Goal: Book appointment/travel/reservation

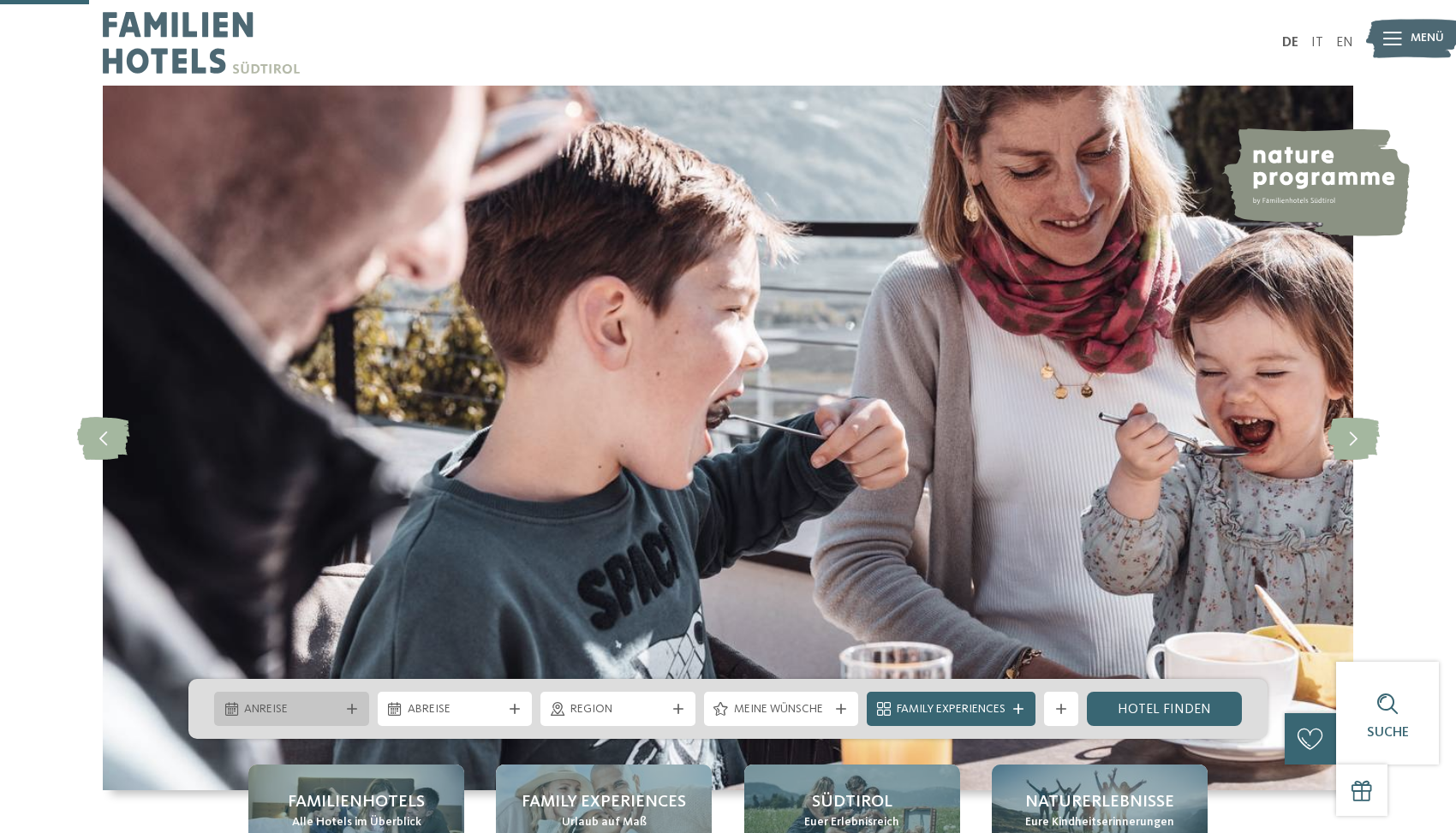
click at [317, 702] on span "Anreise" at bounding box center [292, 709] width 95 height 17
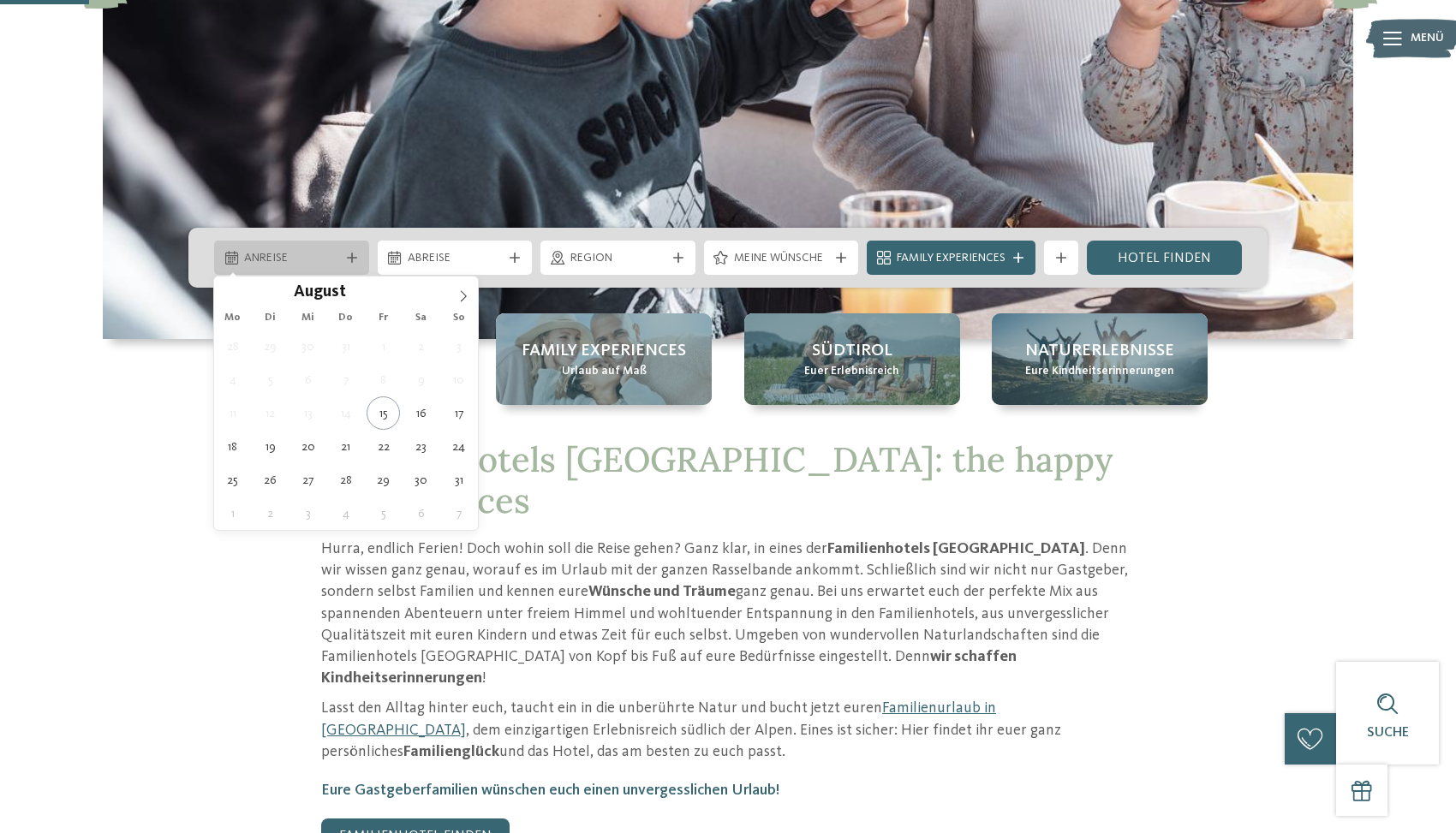
scroll to position [451, 0]
click at [471, 292] on span at bounding box center [462, 290] width 29 height 29
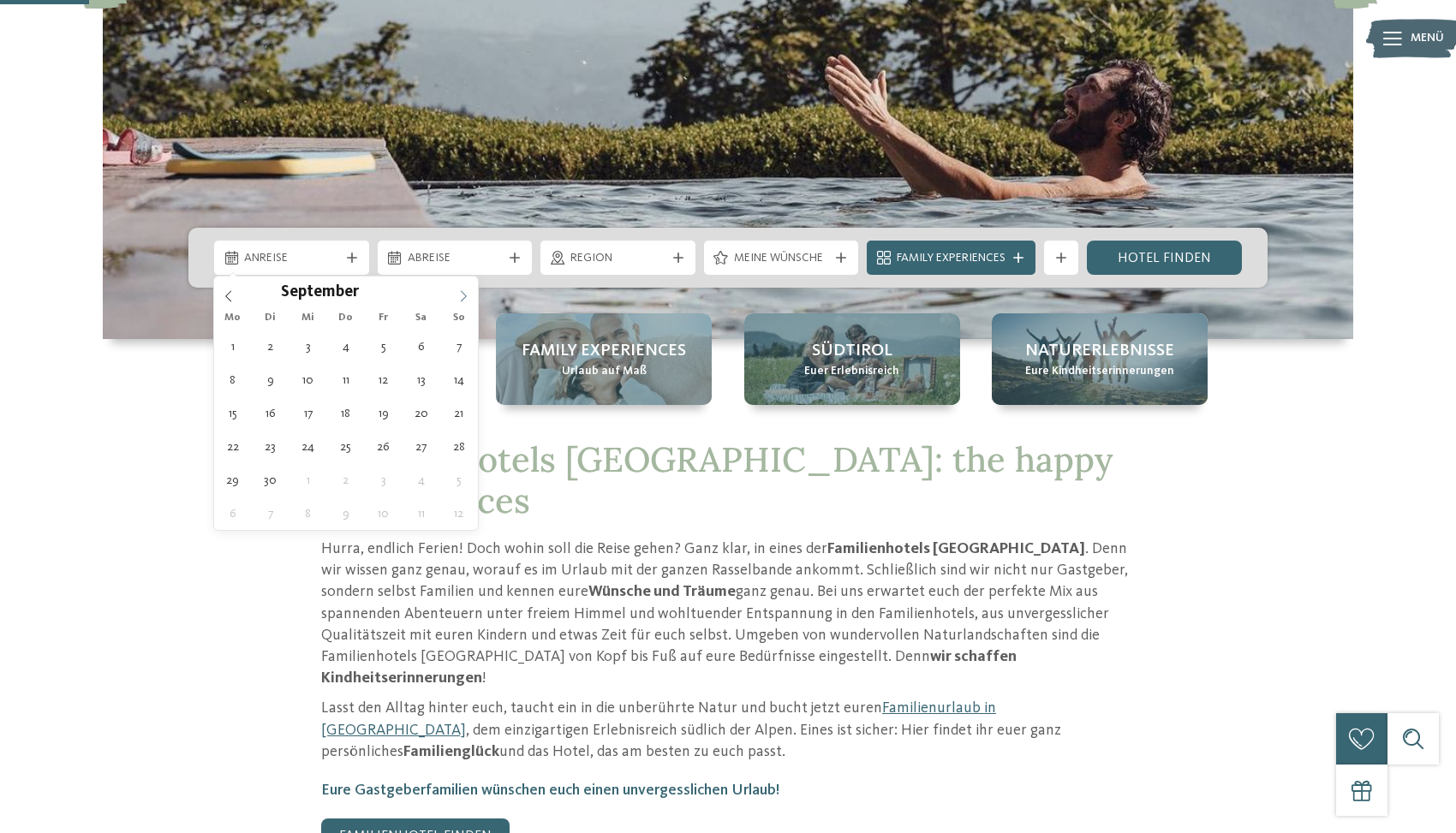
click at [467, 296] on icon at bounding box center [463, 296] width 12 height 12
type div "[DATE]"
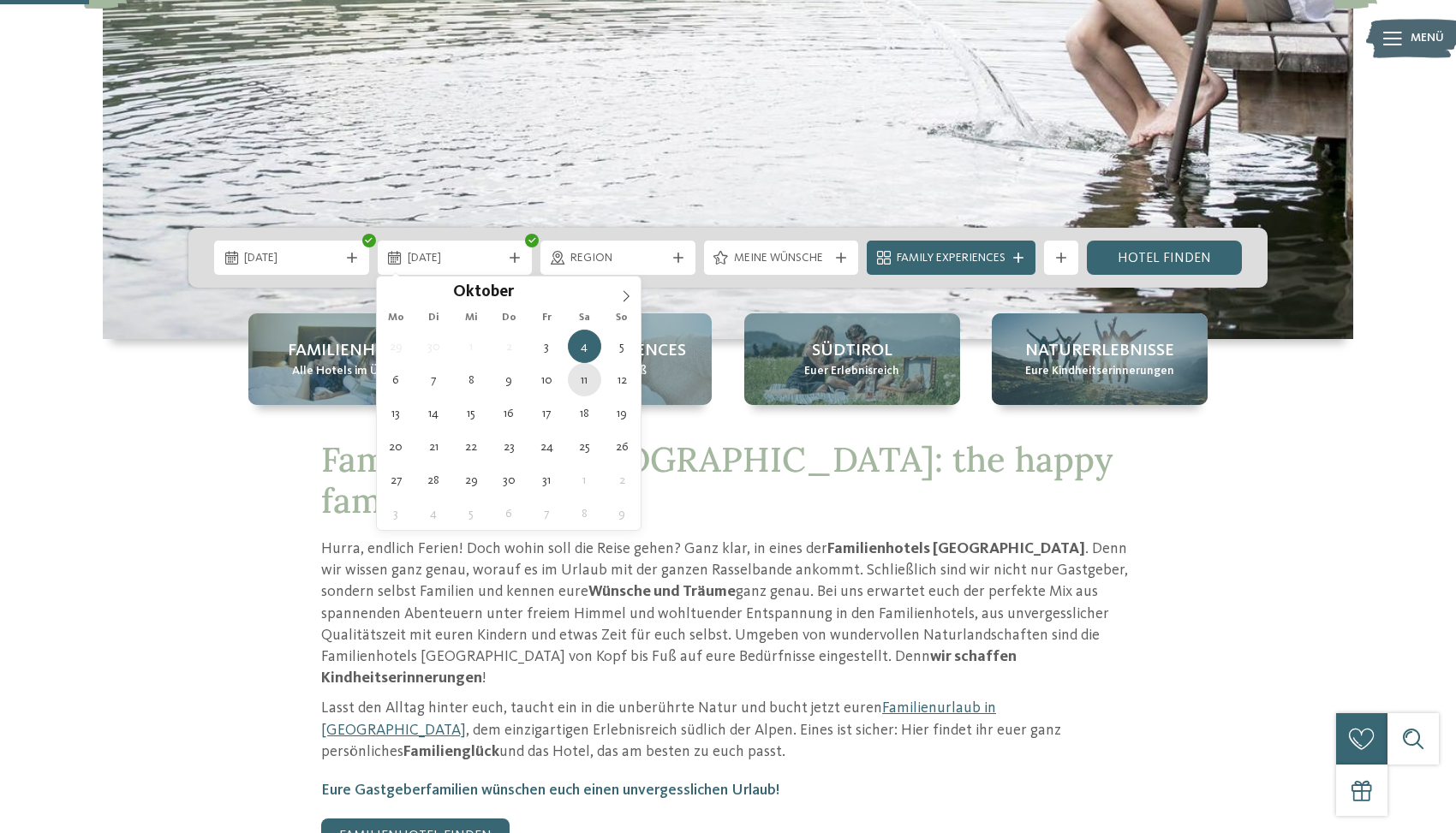
type div "[DATE]"
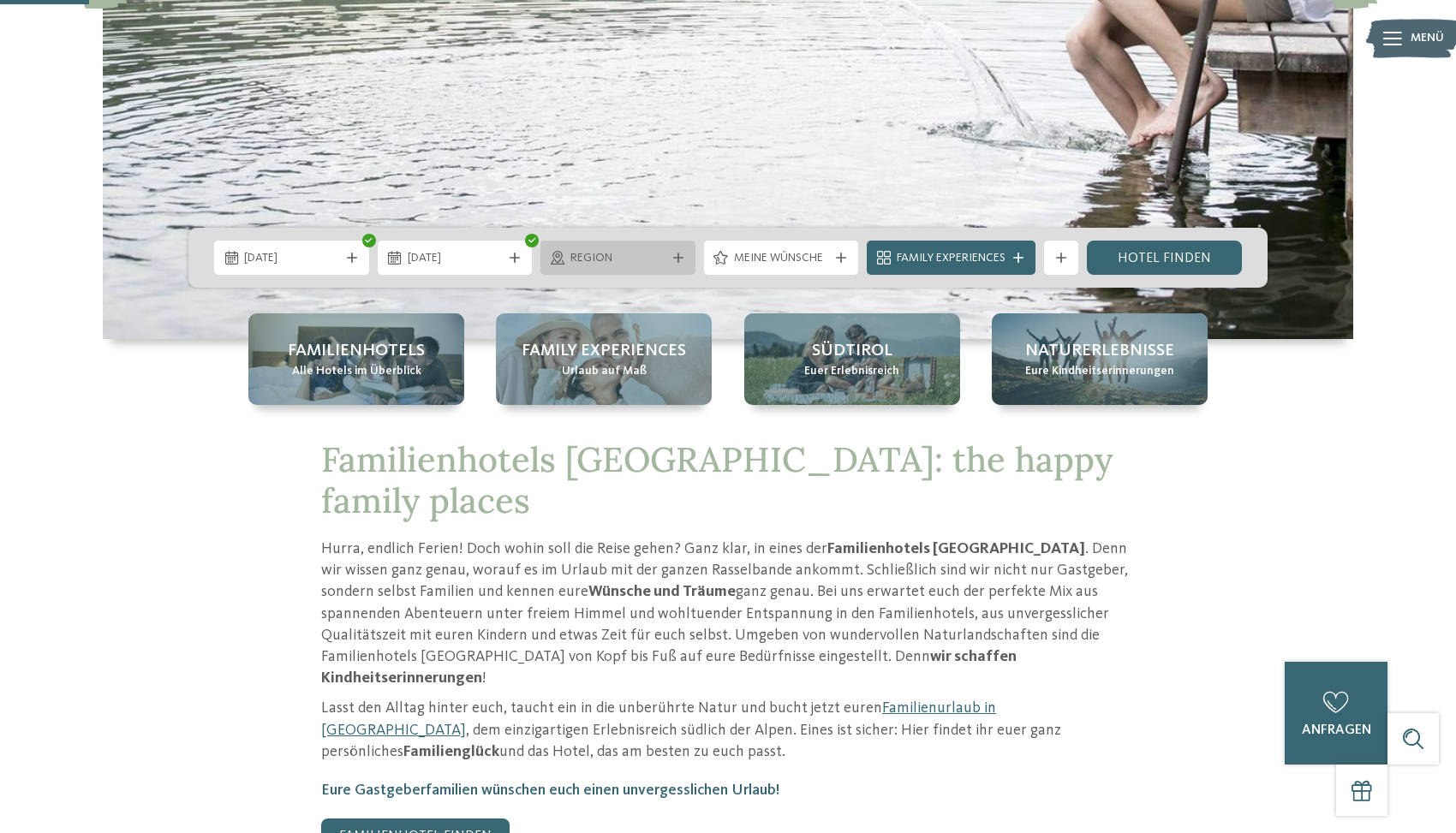
click at [657, 266] on span "Region" at bounding box center [618, 258] width 95 height 17
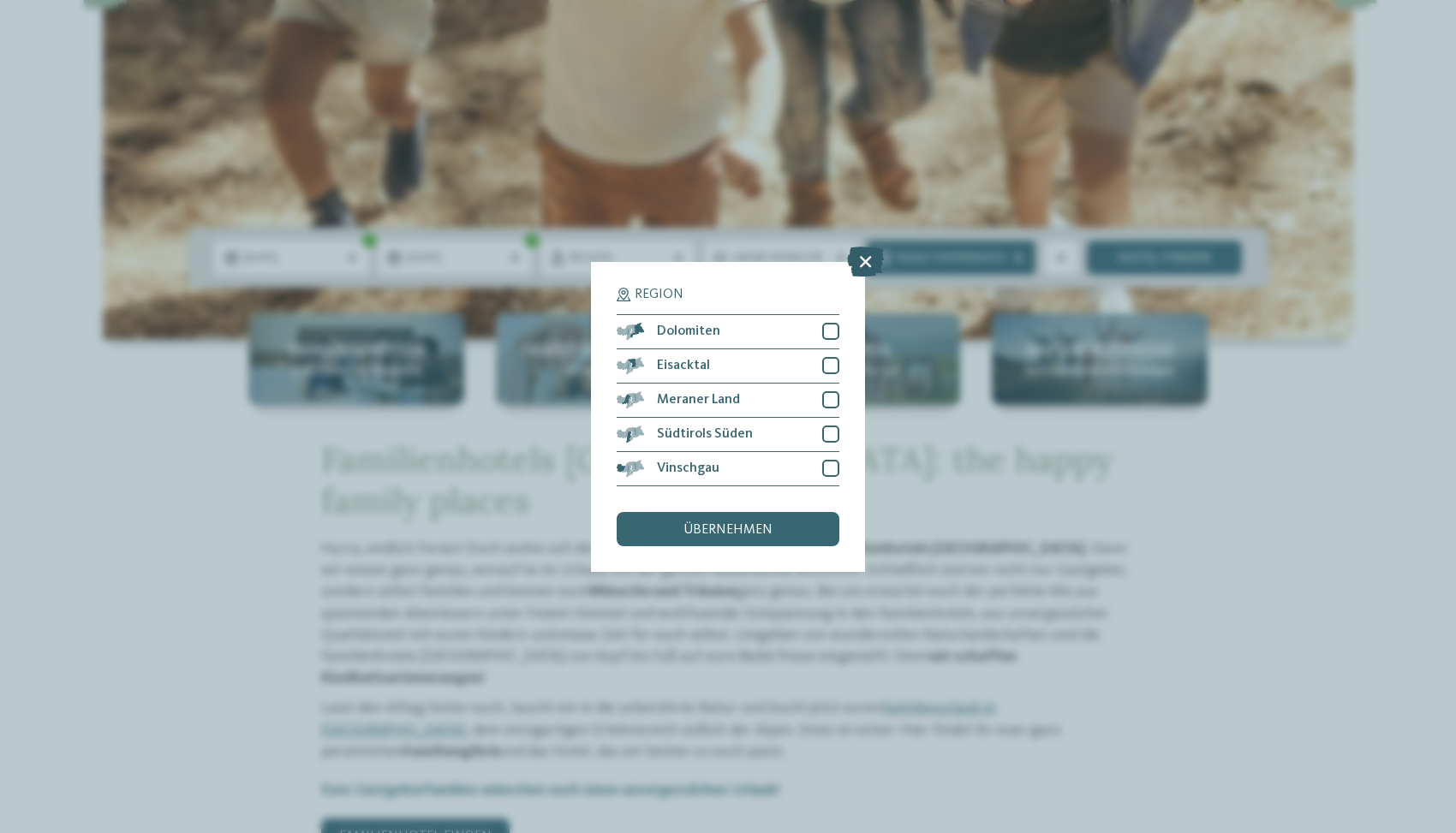
click at [858, 257] on icon at bounding box center [866, 260] width 37 height 30
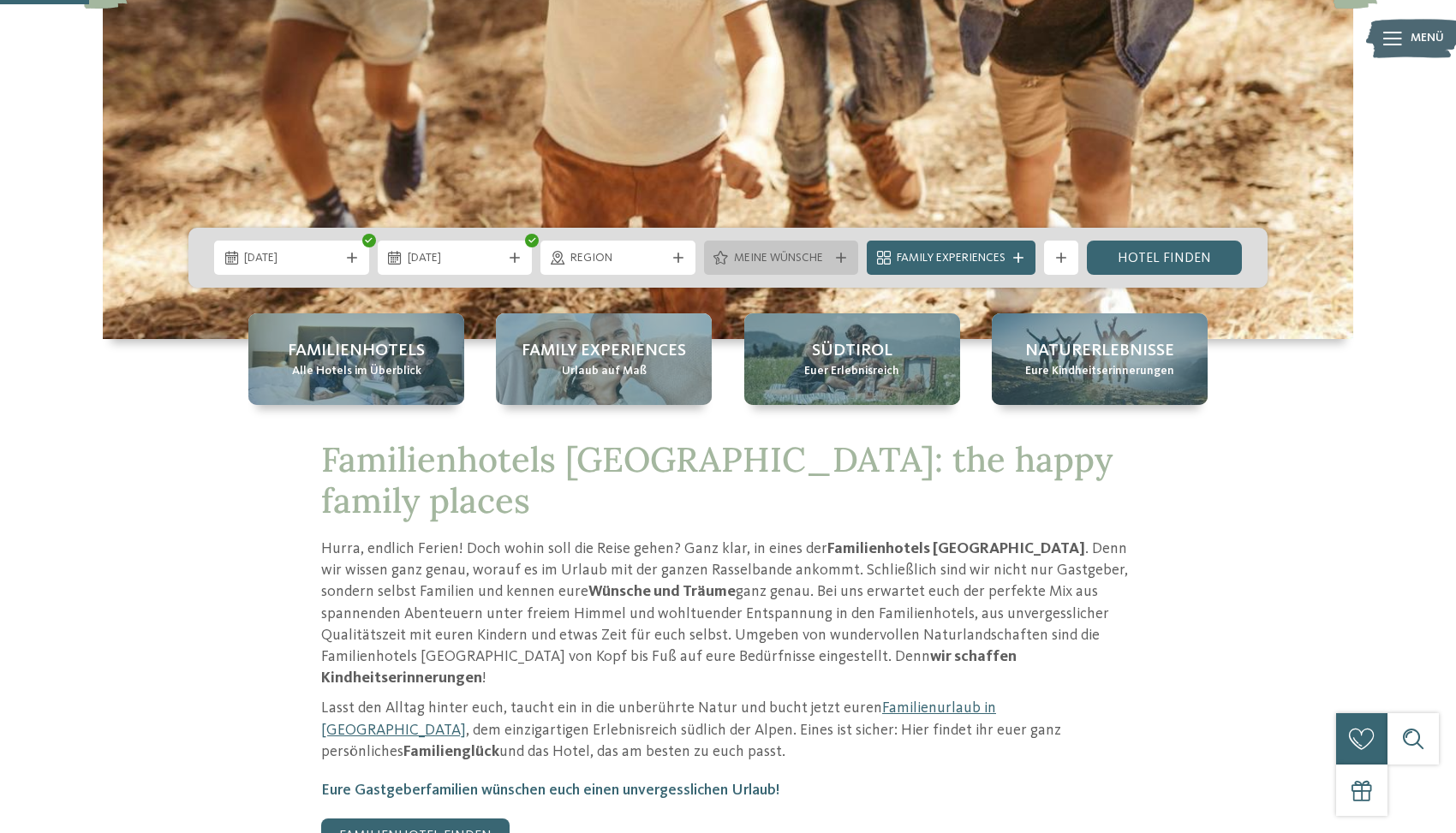
click at [795, 262] on span "Meine Wünsche" at bounding box center [782, 258] width 95 height 17
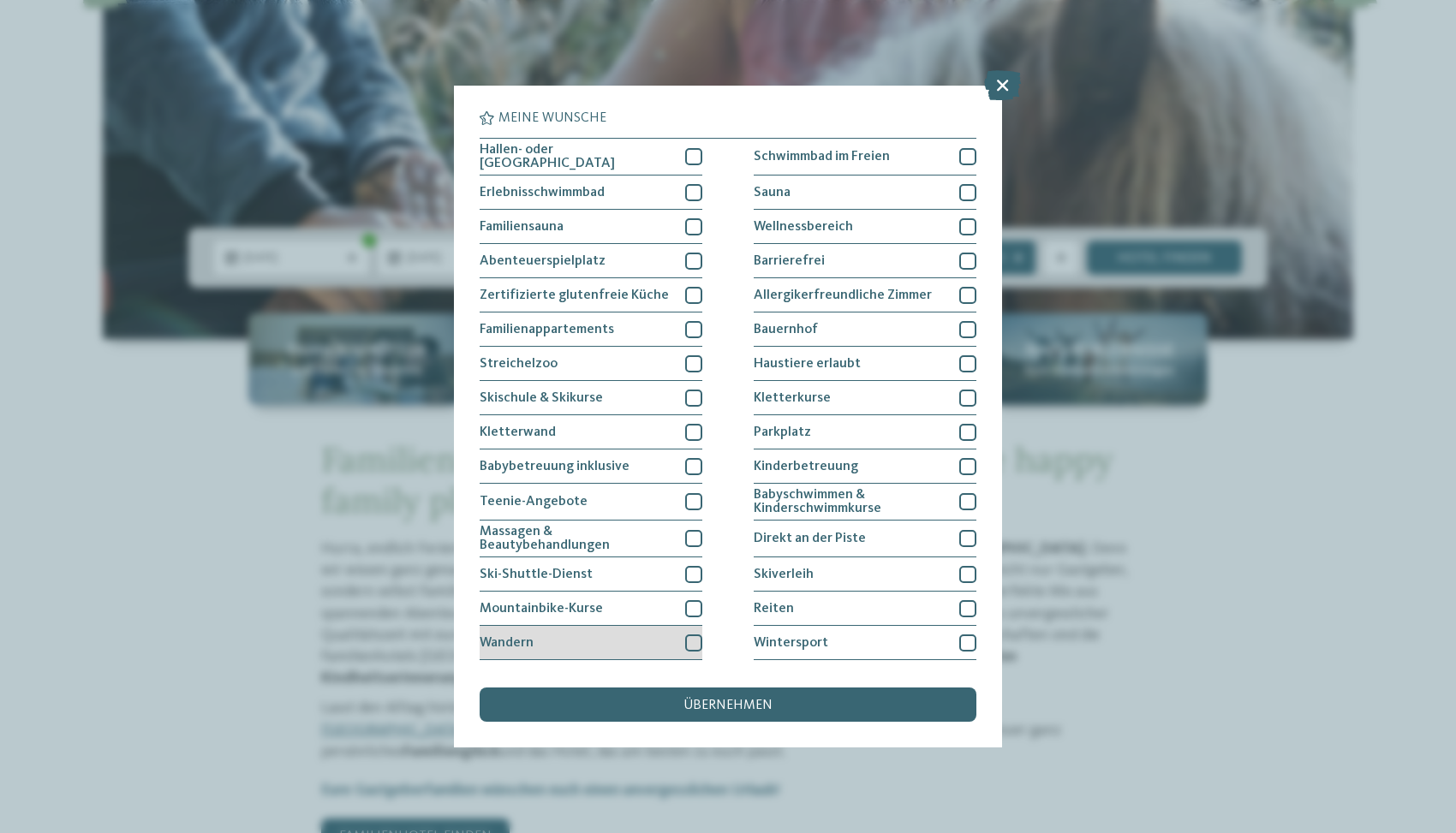
click at [694, 641] on div at bounding box center [693, 642] width 17 height 17
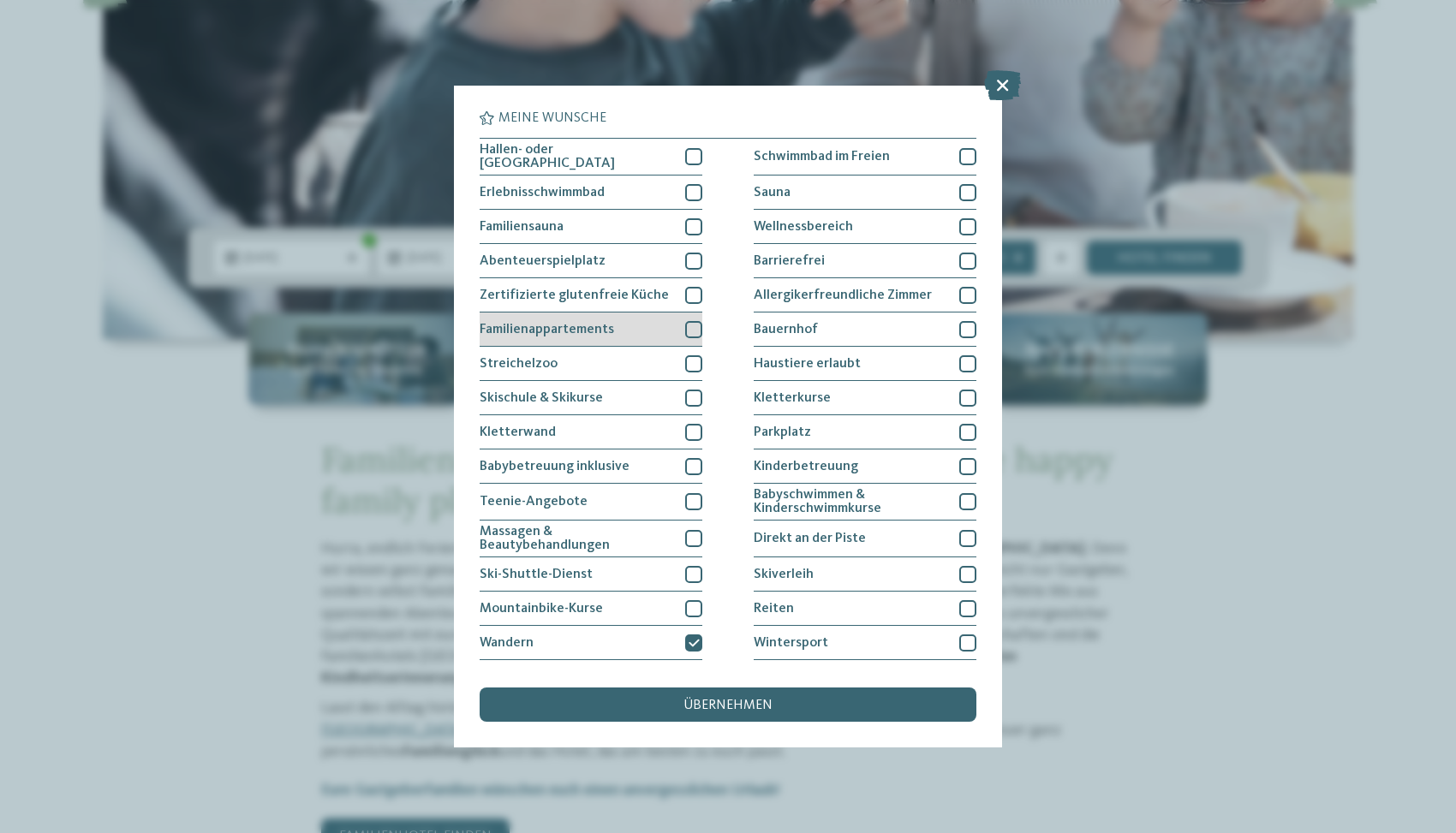
click at [702, 331] on div at bounding box center [693, 329] width 17 height 17
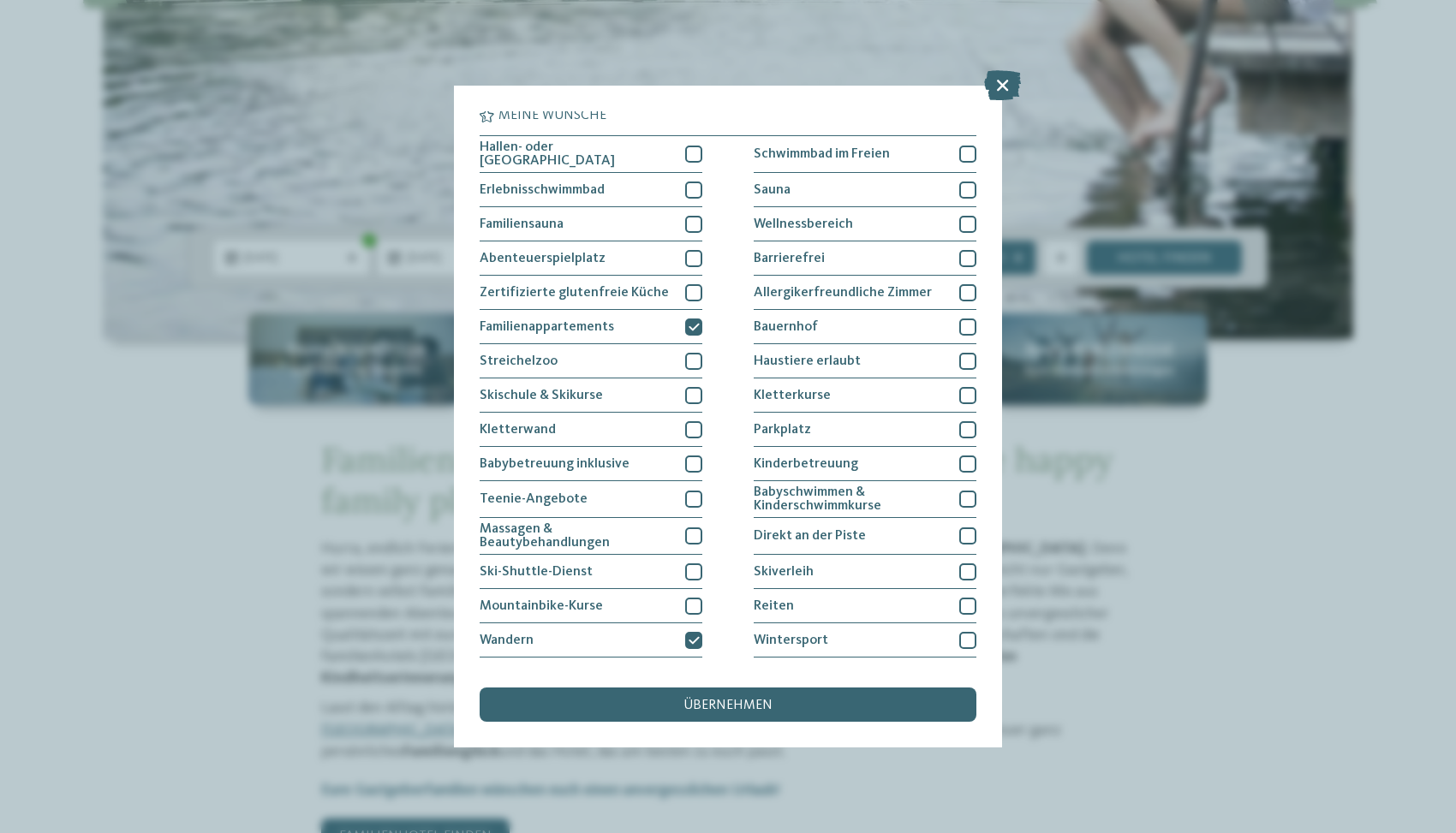
scroll to position [0, 0]
click at [965, 157] on div at bounding box center [967, 156] width 17 height 17
click at [698, 153] on div at bounding box center [693, 156] width 17 height 17
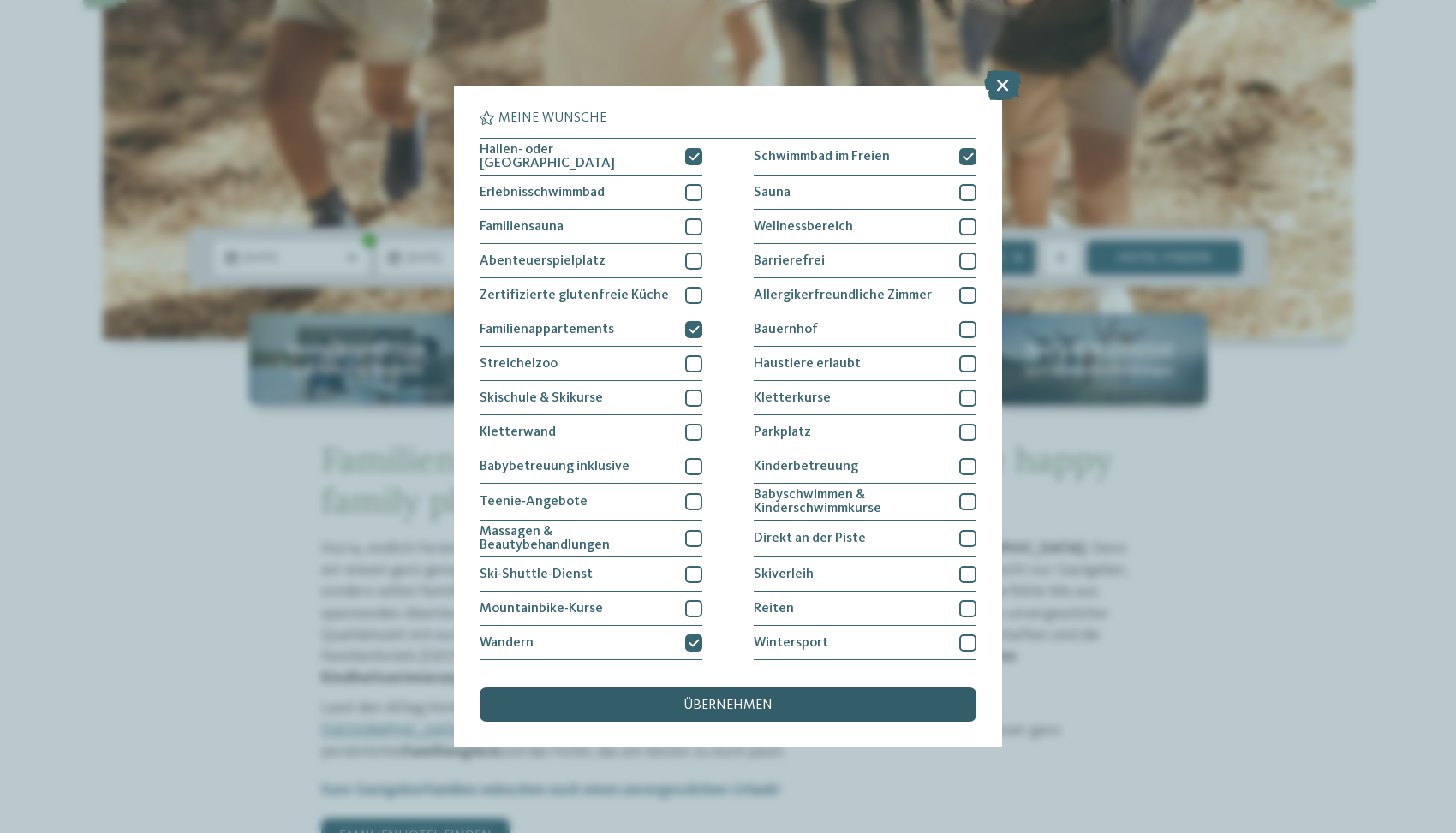
click at [699, 703] on span "übernehmen" at bounding box center [727, 706] width 89 height 14
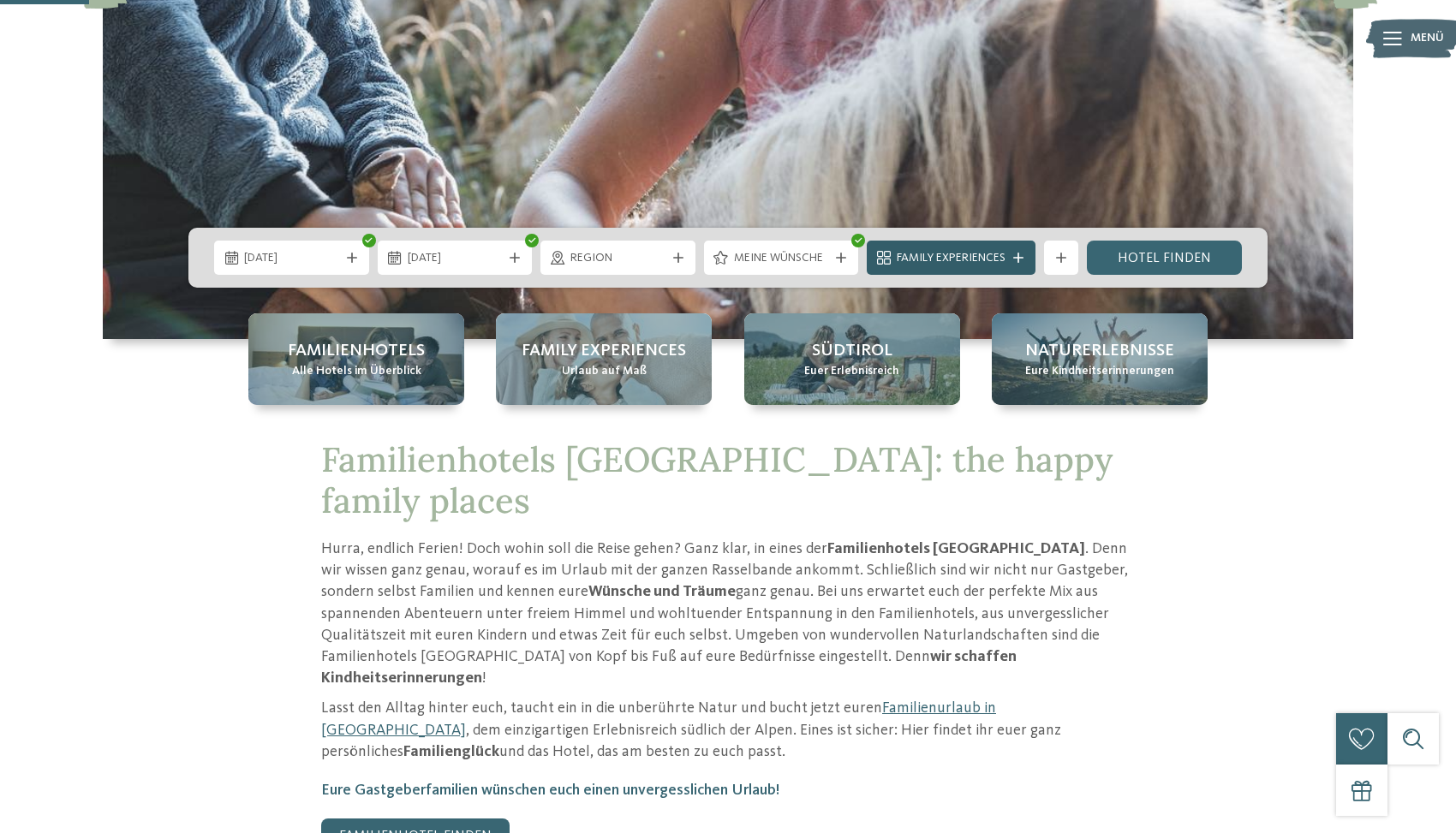
click at [962, 251] on span "Family Experiences" at bounding box center [950, 258] width 109 height 17
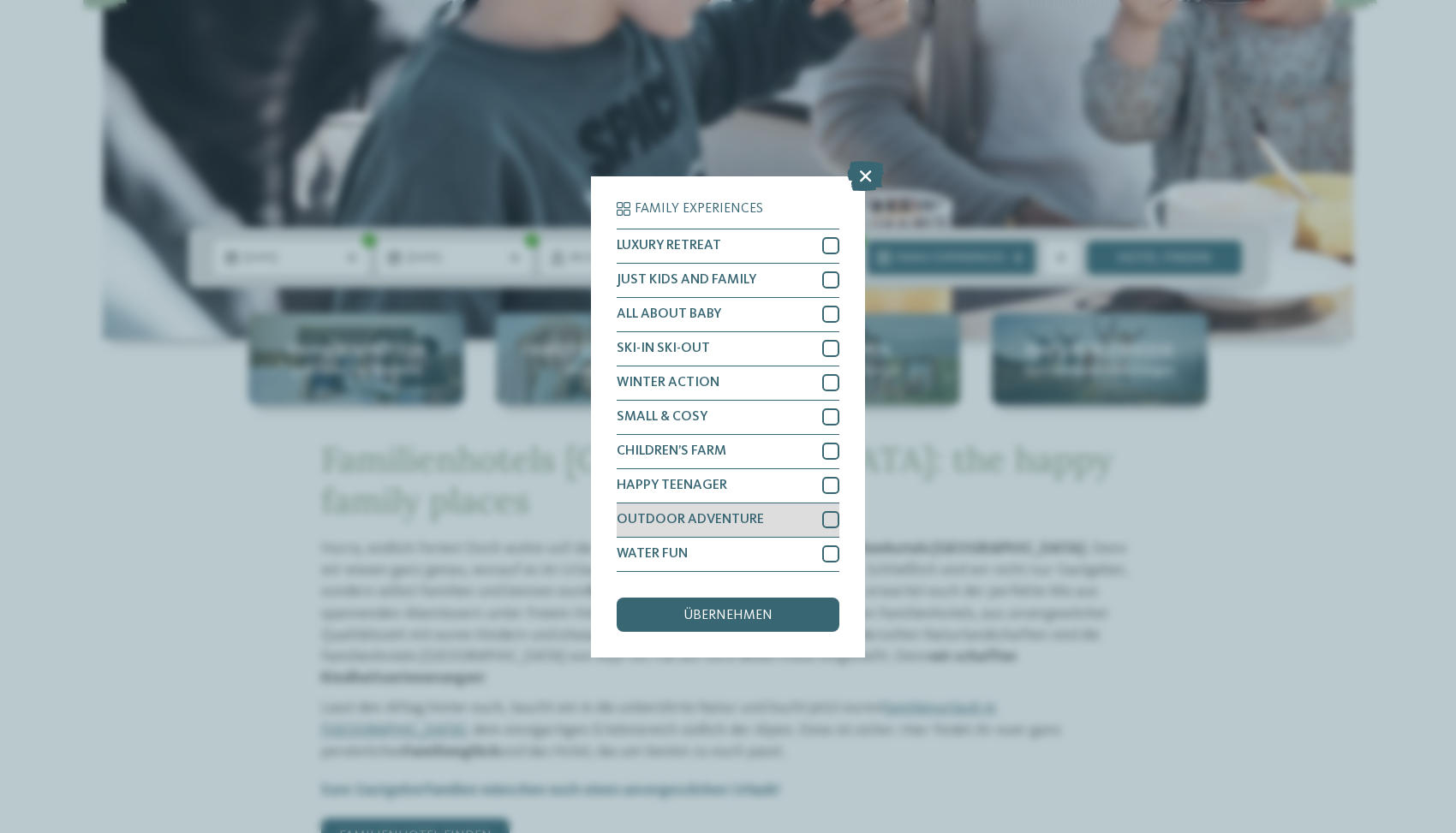
click at [830, 520] on div at bounding box center [830, 519] width 17 height 17
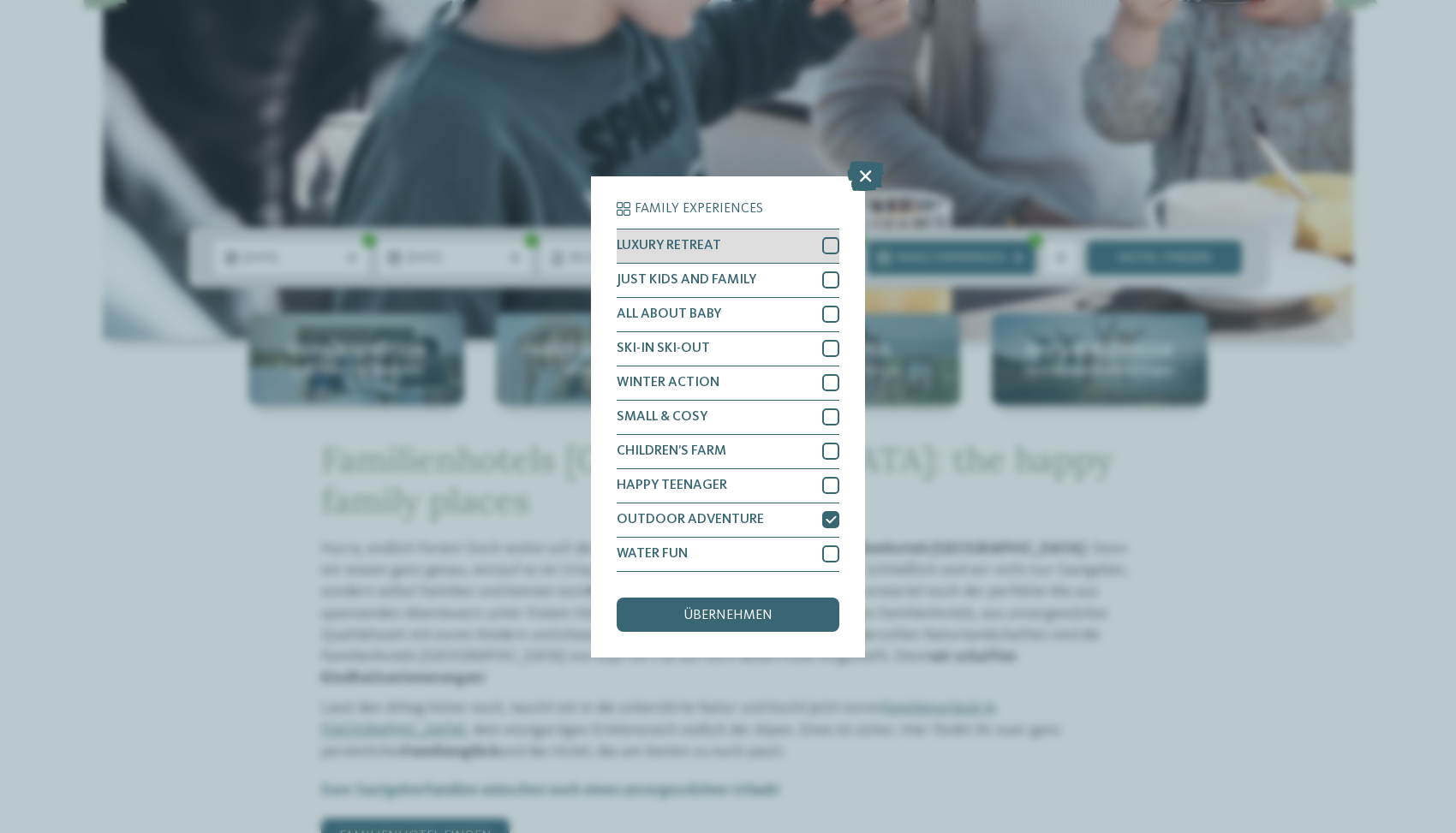
click at [828, 248] on div at bounding box center [830, 245] width 17 height 17
click at [772, 612] on div "übernehmen" at bounding box center [728, 614] width 222 height 34
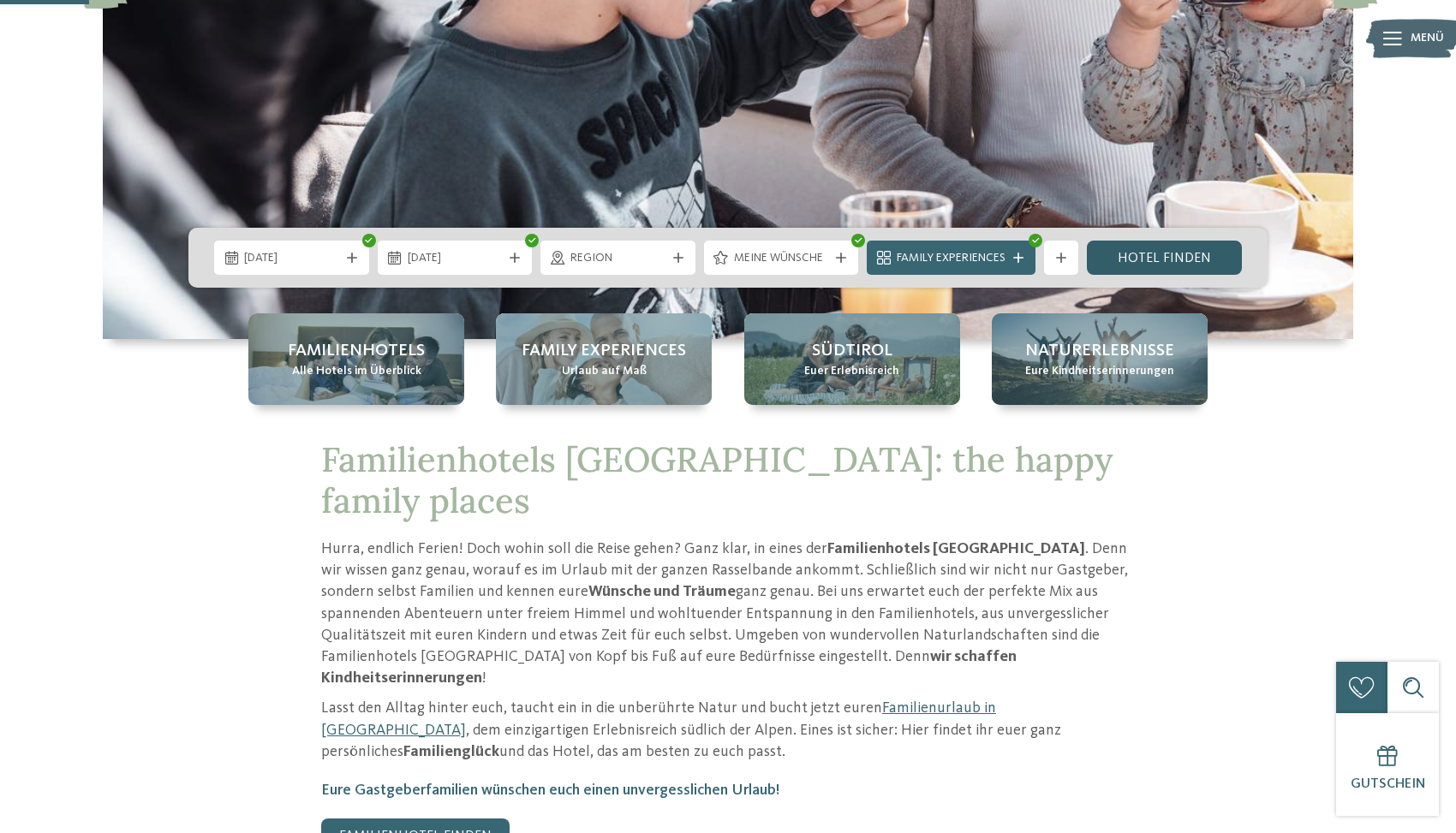
click at [1131, 250] on link "Hotel finden" at bounding box center [1164, 258] width 155 height 34
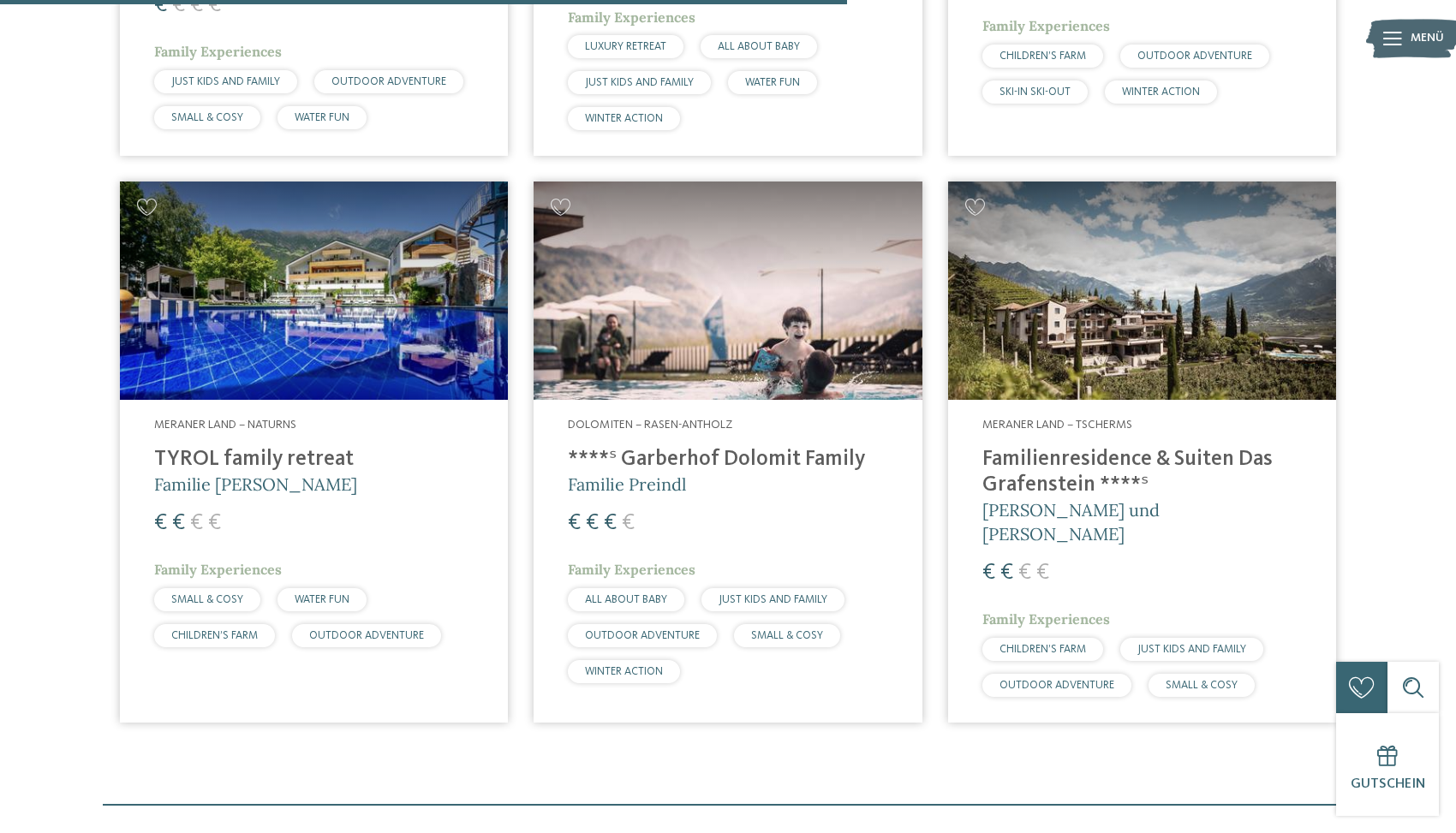
scroll to position [1144, 0]
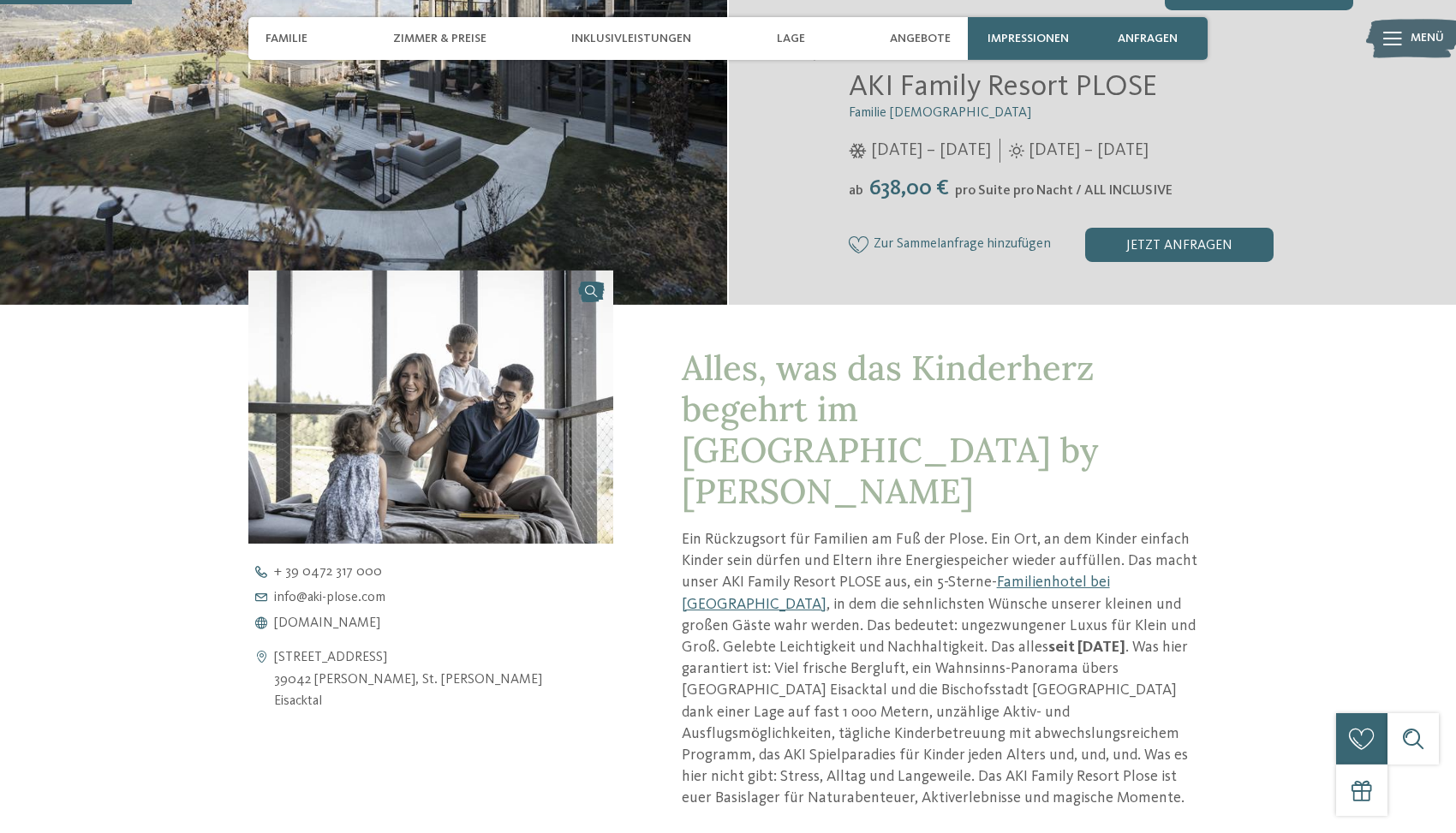
scroll to position [541, 0]
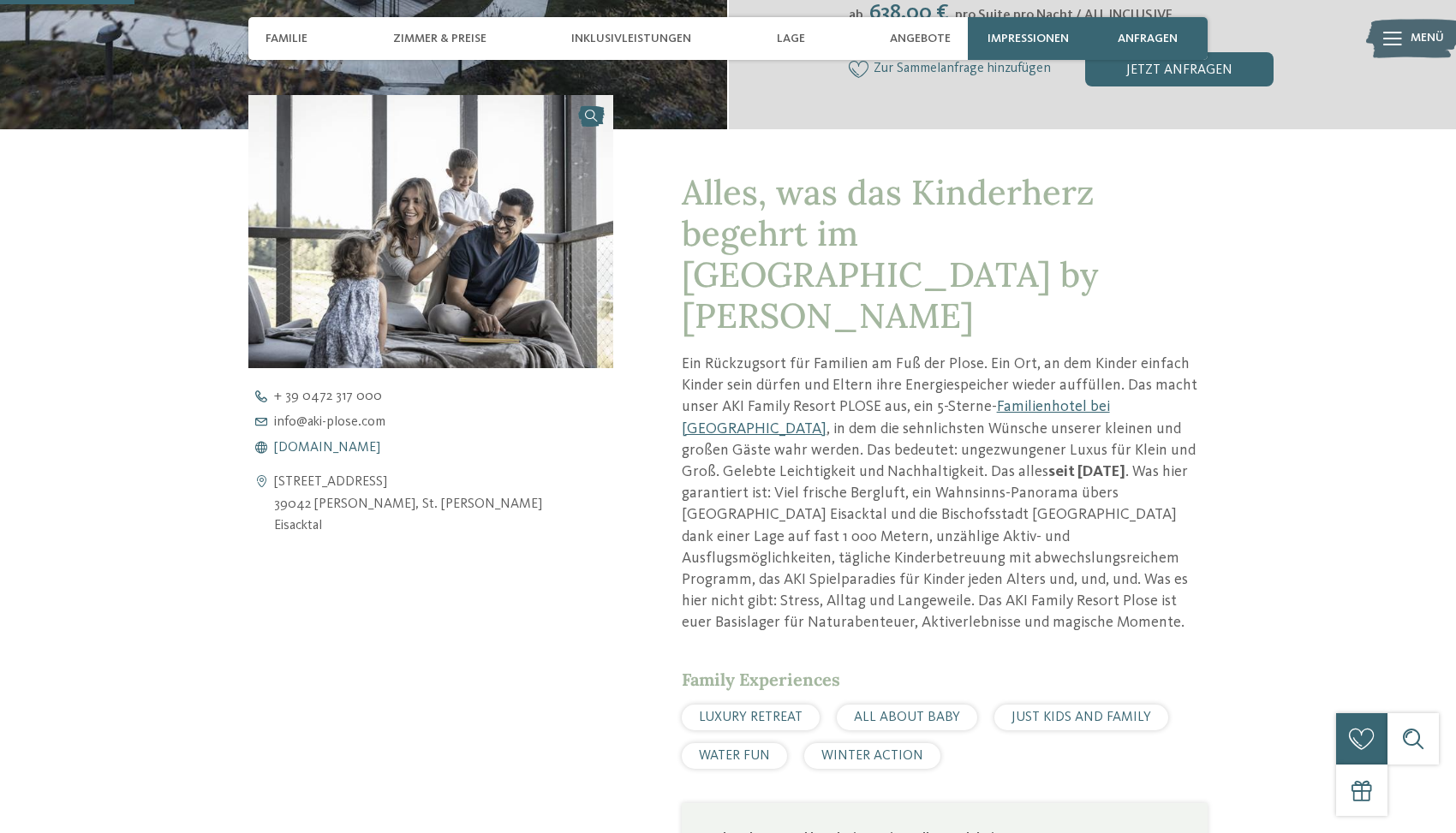
click at [354, 452] on span "www.aki-plose.com" at bounding box center [327, 448] width 106 height 14
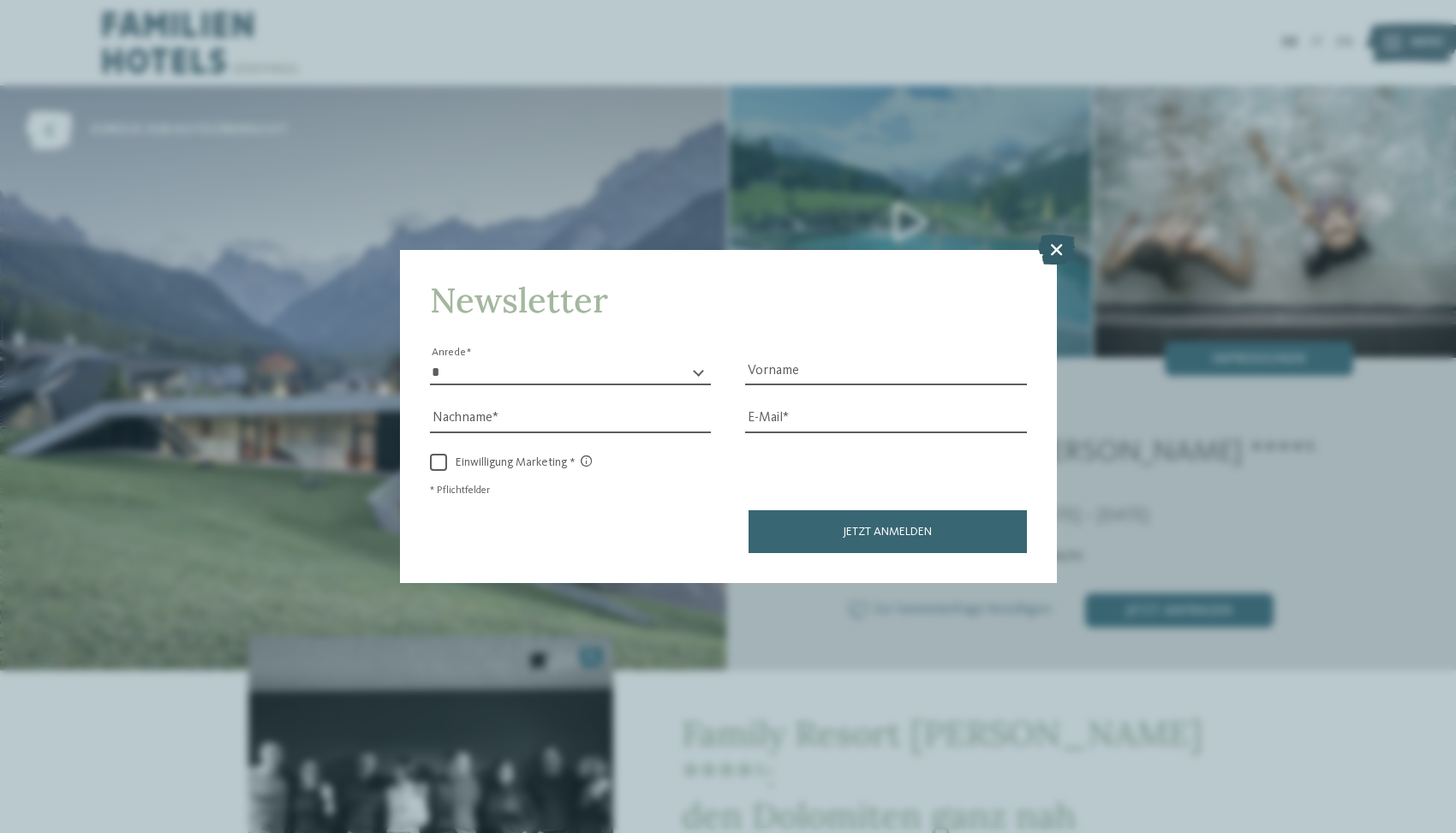
click at [1064, 244] on icon at bounding box center [1056, 250] width 37 height 30
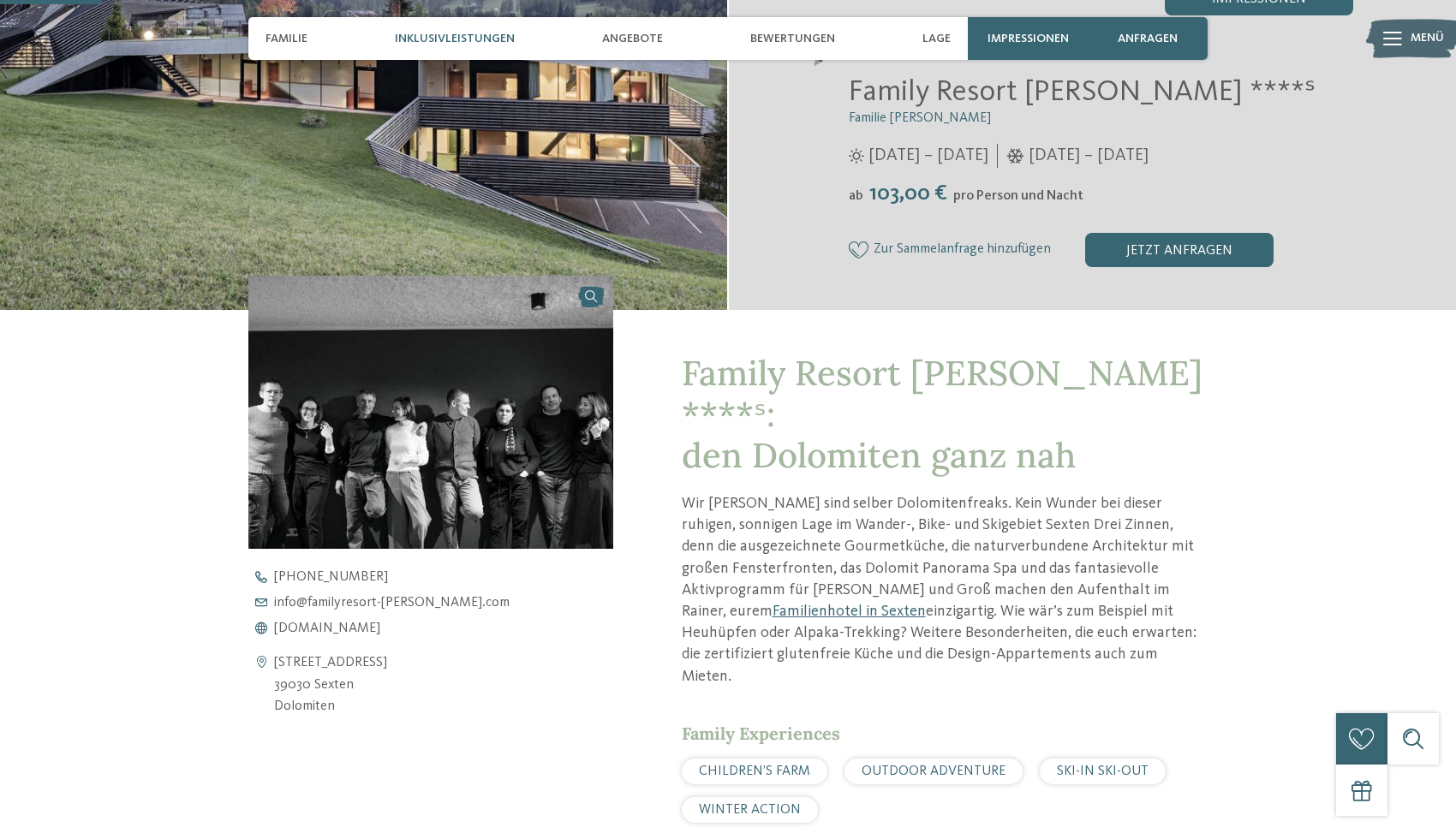
click at [456, 34] on span "Inklusivleistungen" at bounding box center [454, 39] width 120 height 14
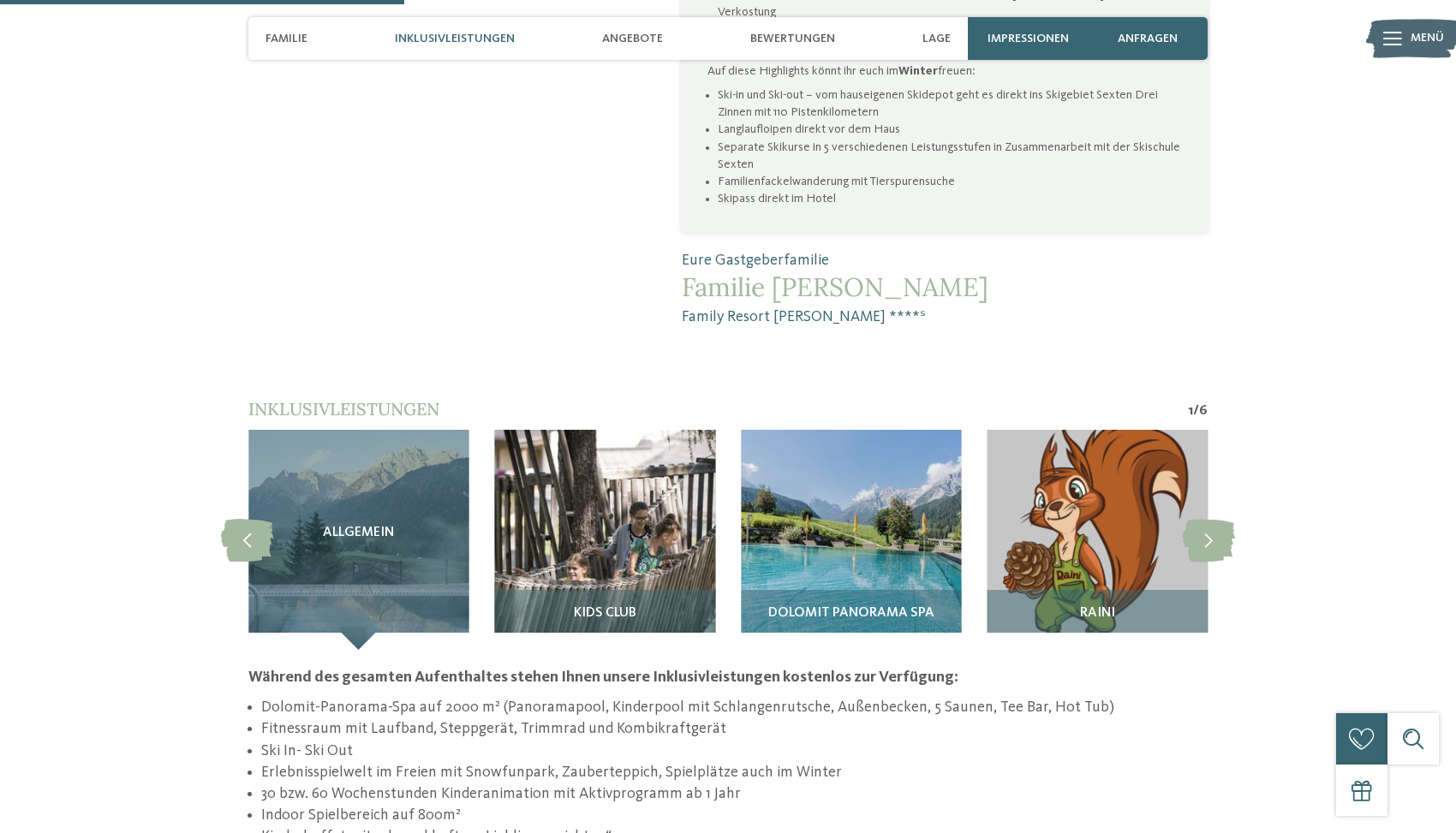
scroll to position [1576, 0]
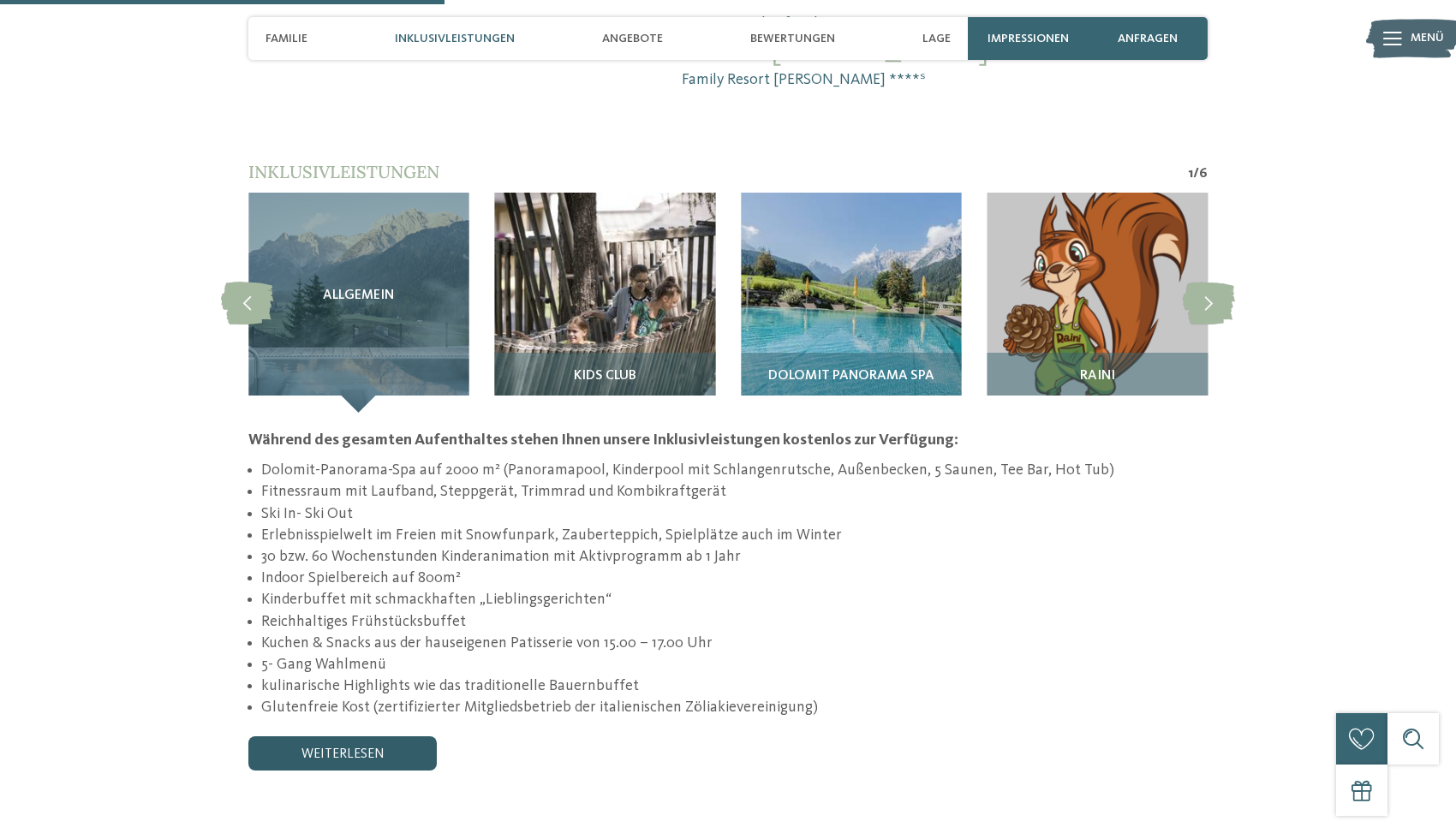
click at [373, 737] on link "weiterlesen" at bounding box center [341, 754] width 188 height 34
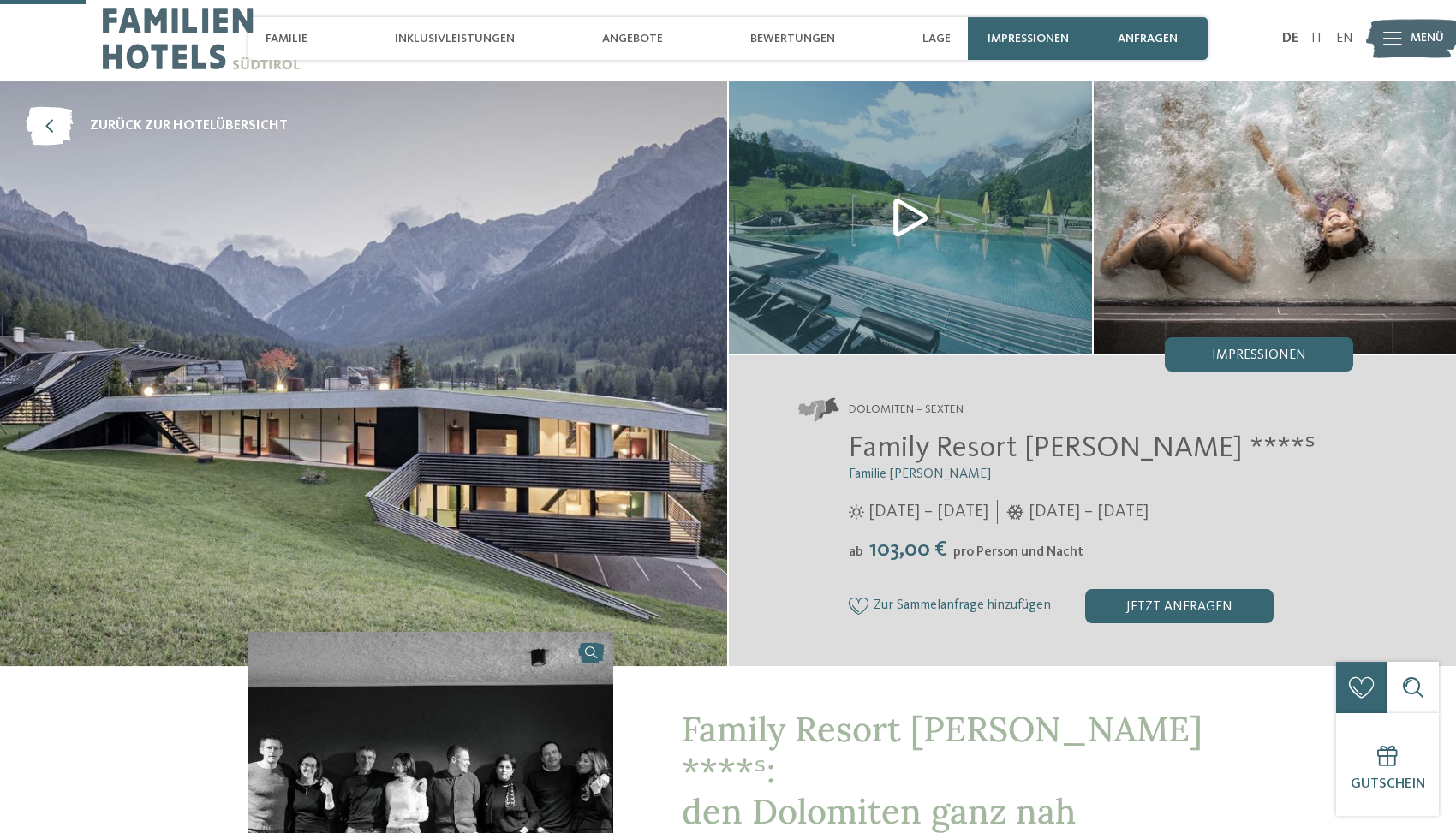
scroll to position [0, 0]
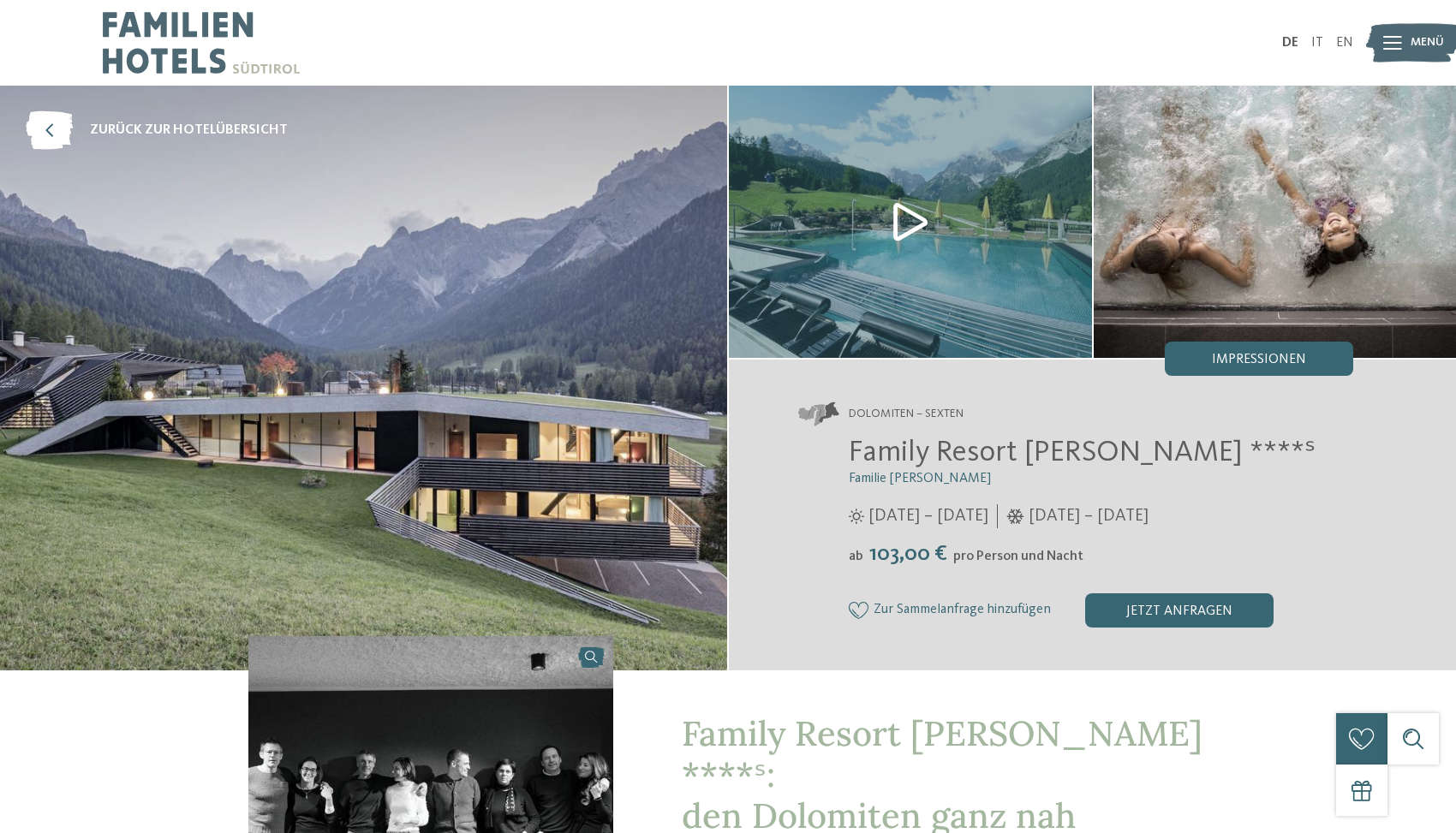
click at [907, 215] on img at bounding box center [910, 221] width 363 height 273
